Goal: Transaction & Acquisition: Subscribe to service/newsletter

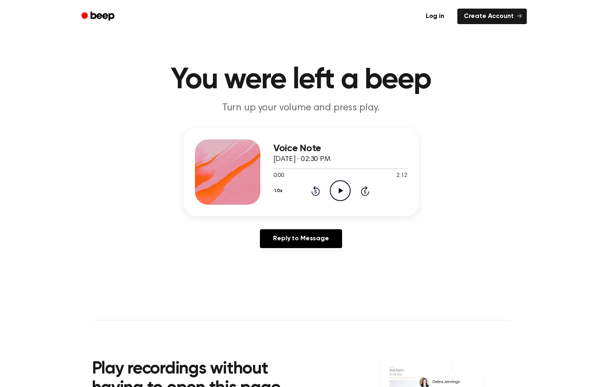
click at [340, 193] on icon "Play Audio" at bounding box center [340, 190] width 21 height 21
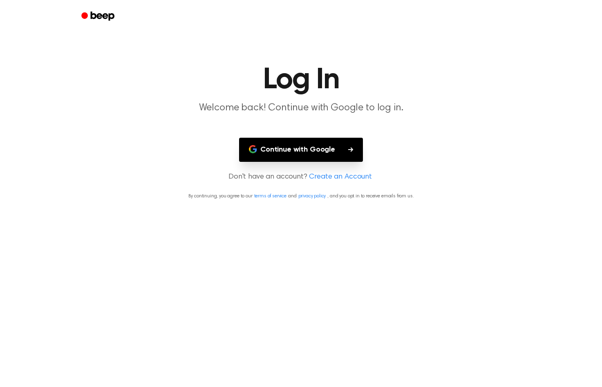
click at [294, 152] on button "Continue with Google" at bounding box center [301, 150] width 124 height 24
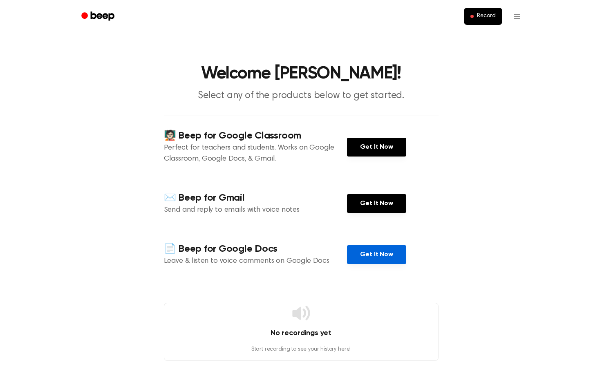
click at [386, 261] on link "Get It Now" at bounding box center [376, 254] width 59 height 19
